Goal: Communication & Community: Answer question/provide support

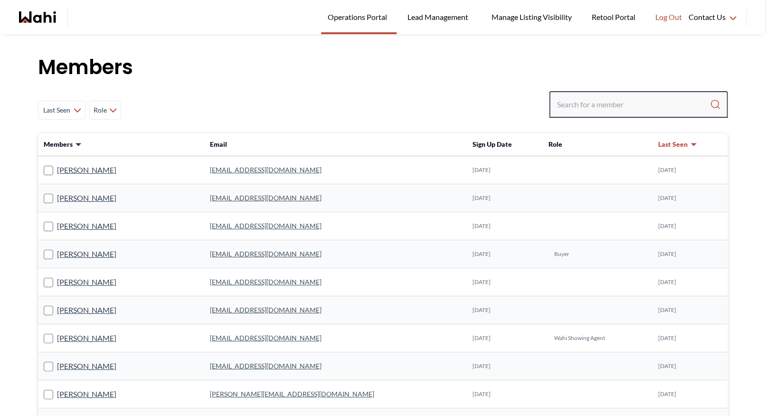
click at [575, 107] on input "Search input" at bounding box center [633, 104] width 153 height 17
type input "[PERSON_NAME]"
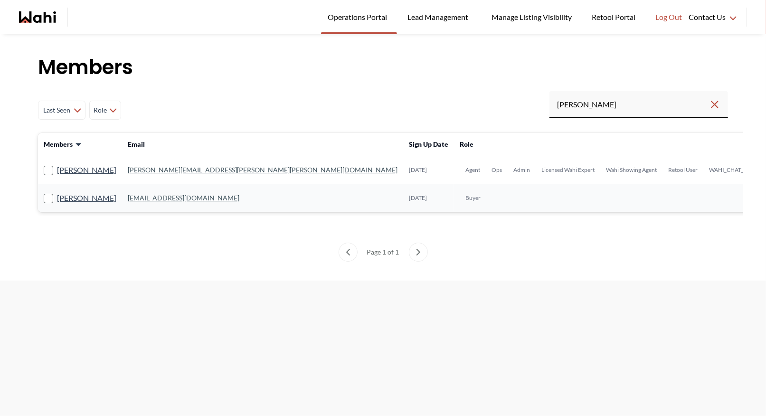
click at [158, 170] on link "[PERSON_NAME][EMAIL_ADDRESS][PERSON_NAME][PERSON_NAME][DOMAIN_NAME]" at bounding box center [263, 170] width 270 height 8
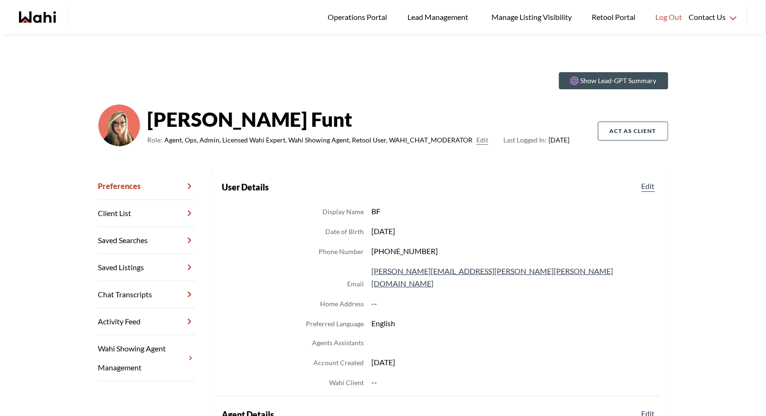
click at [155, 293] on link "Chat Transcripts" at bounding box center [146, 294] width 97 height 27
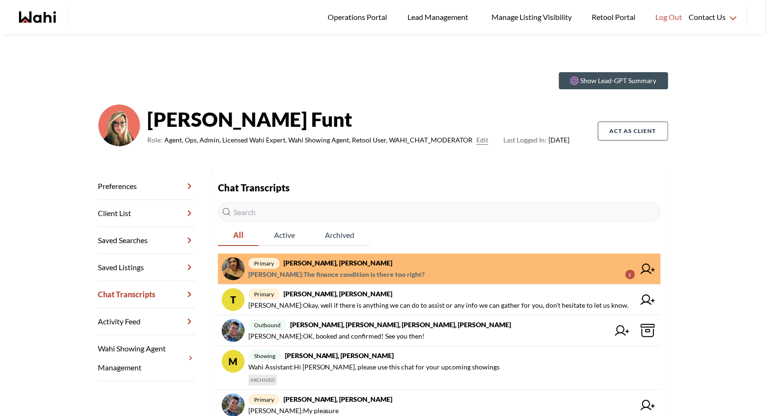
click at [393, 265] on span "primary [PERSON_NAME], [PERSON_NAME]" at bounding box center [441, 262] width 386 height 11
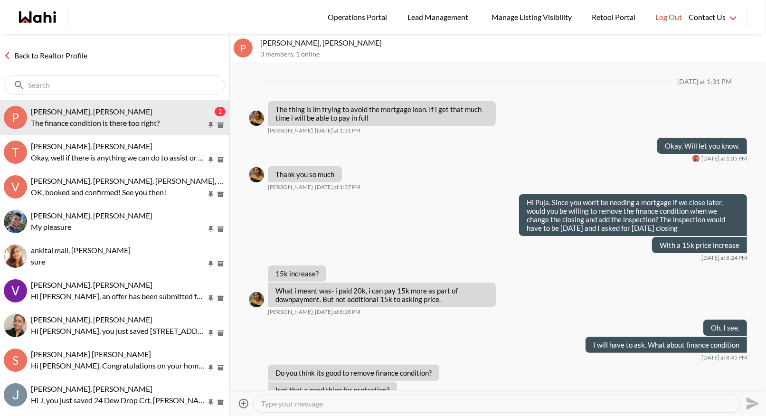
scroll to position [492, 0]
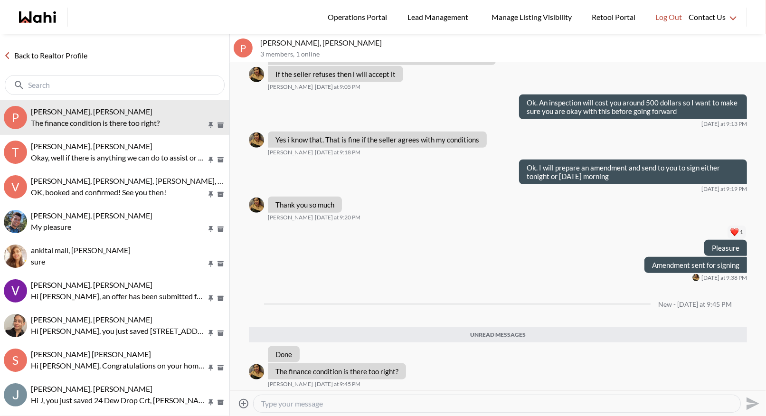
click at [282, 404] on textarea "Type your message" at bounding box center [496, 403] width 471 height 9
type textarea "Yes"
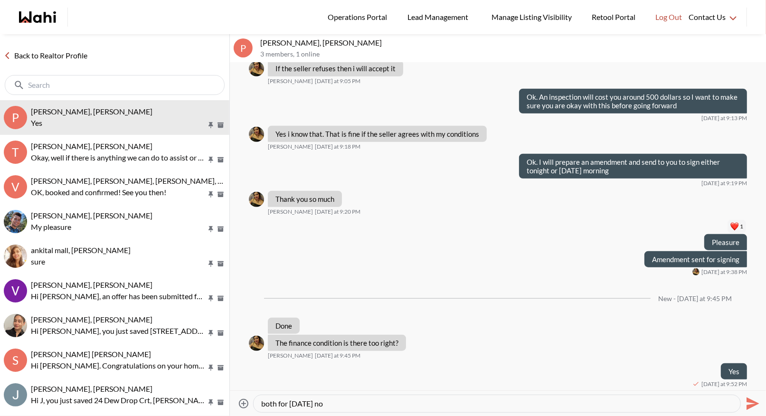
type textarea "both for [DATE] now"
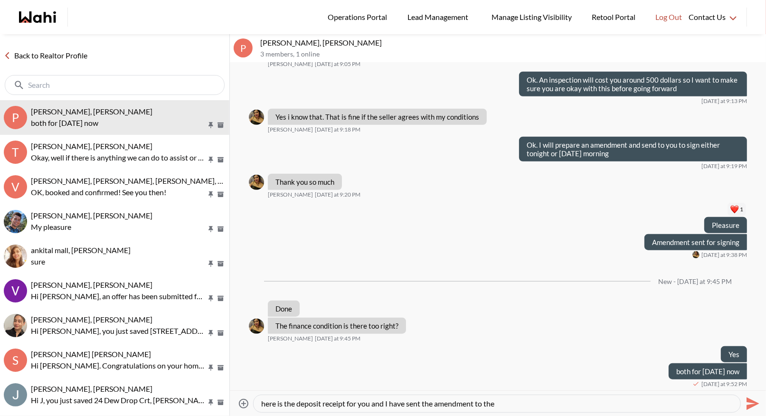
type textarea "here is the deposit receipt for you and I have sent the amendment to them"
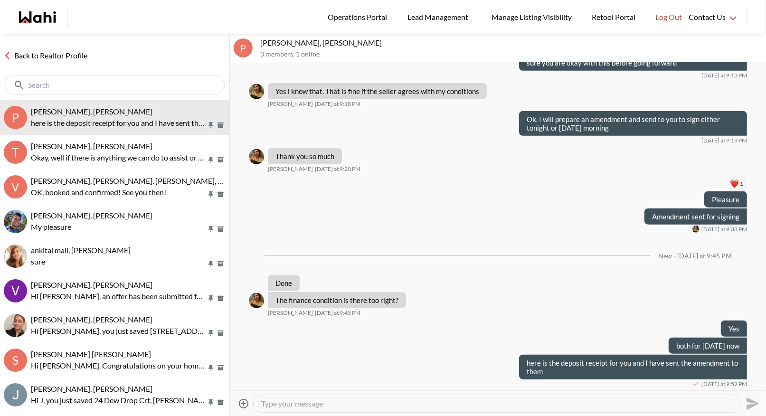
click at [242, 403] on icon at bounding box center [243, 402] width 9 height 9
click at [0, 0] on input "Attach files" at bounding box center [0, 0] width 0 height 0
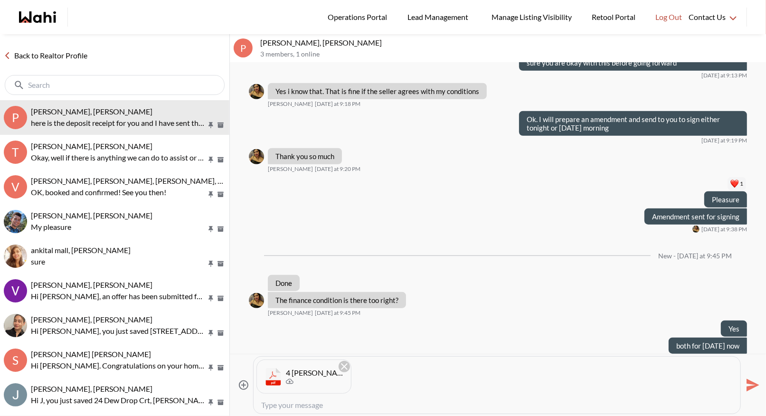
click at [744, 382] on icon "Send" at bounding box center [751, 384] width 15 height 15
